Goal: Information Seeking & Learning: Learn about a topic

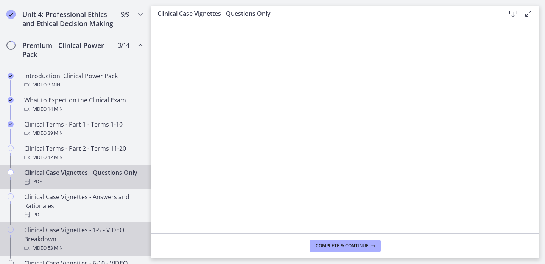
scroll to position [331, 0]
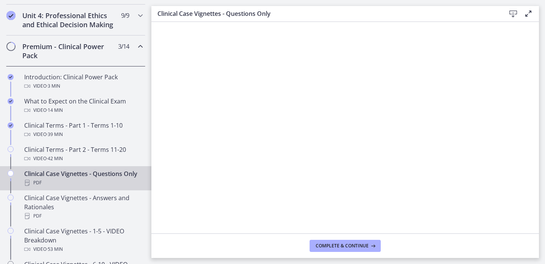
click at [139, 53] on div "Premium - Clinical Power Pack 3 / 14 Completed" at bounding box center [75, 51] width 139 height 31
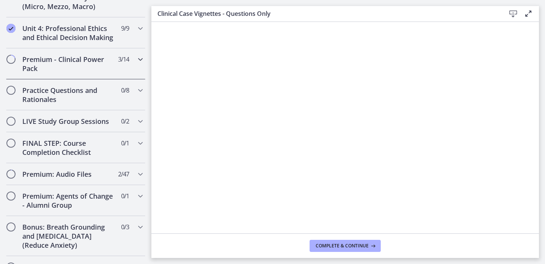
scroll to position [314, 0]
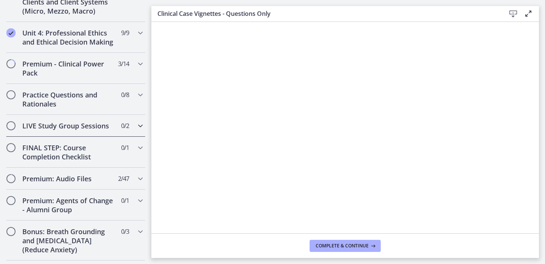
click at [140, 124] on icon "Chapters" at bounding box center [140, 125] width 9 height 9
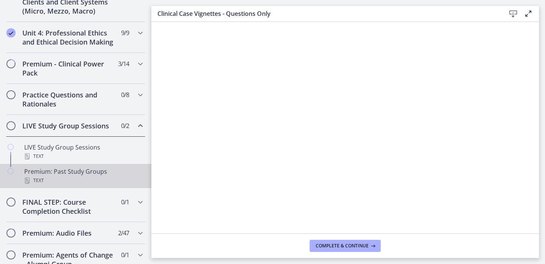
click at [68, 174] on div "Premium: Past Study Groups Text" at bounding box center [83, 176] width 118 height 18
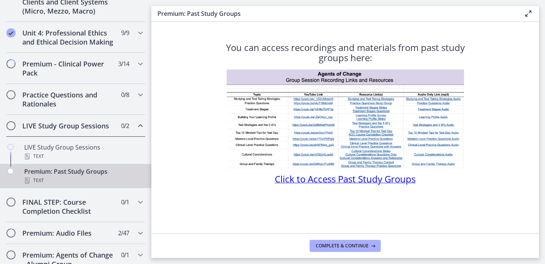
click at [344, 181] on span "Click to Access Past Study Groups" at bounding box center [345, 179] width 141 height 12
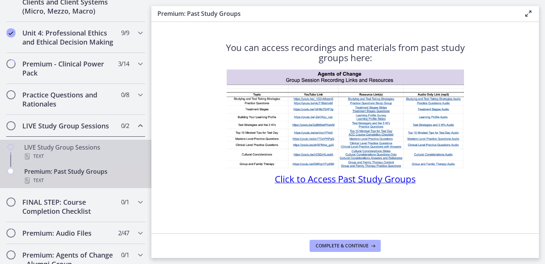
click at [77, 152] on div "Text" at bounding box center [83, 156] width 118 height 9
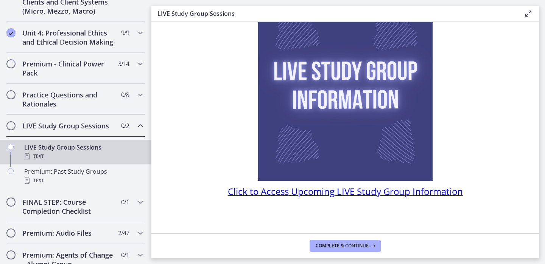
scroll to position [65, 0]
click at [263, 188] on span "Click to Access Upcoming LIVE Study Group Information" at bounding box center [345, 191] width 235 height 12
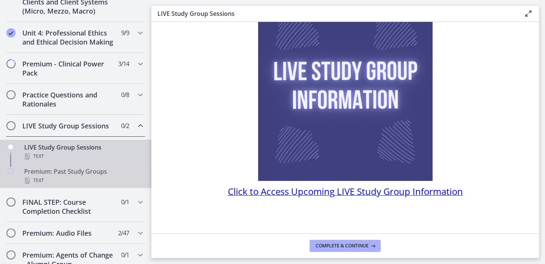
click at [85, 175] on div "Premium: Past Study Groups Text" at bounding box center [83, 176] width 118 height 18
